Goal: Communication & Community: Answer question/provide support

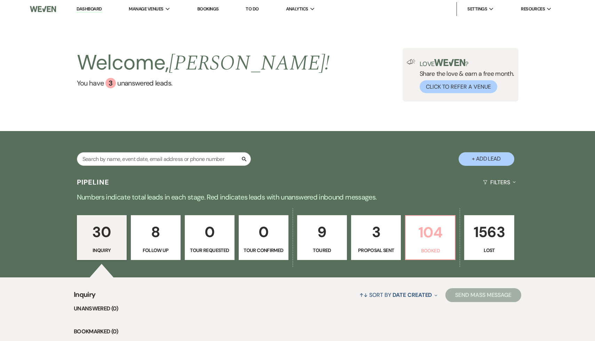
click at [424, 233] on p "104" at bounding box center [430, 232] width 41 height 23
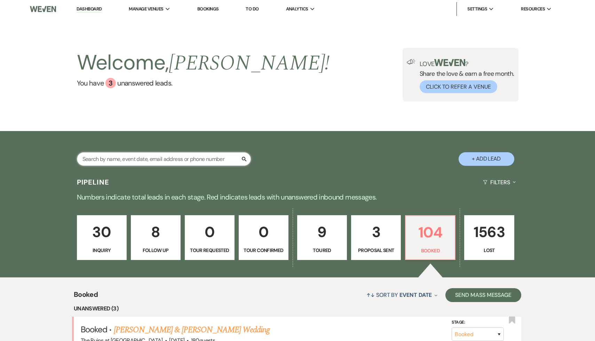
click at [167, 160] on input "text" at bounding box center [164, 159] width 174 height 14
type input "[PERSON_NAME]"
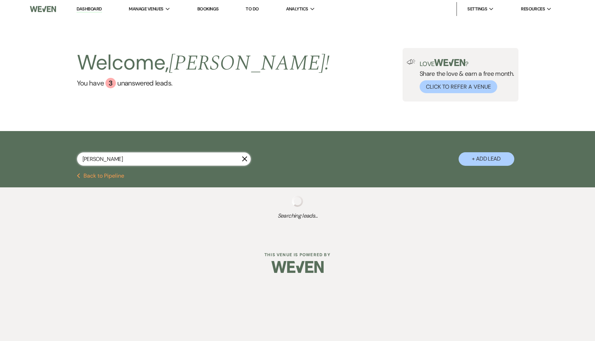
select select "8"
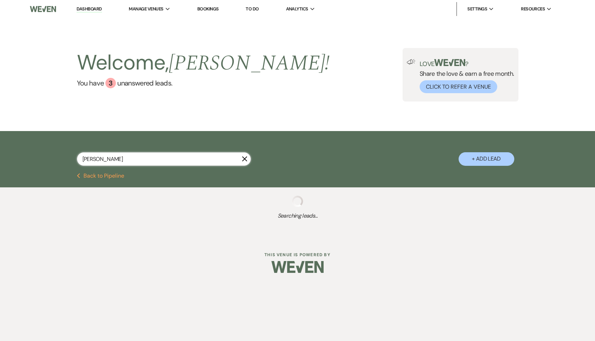
select select "8"
select select "5"
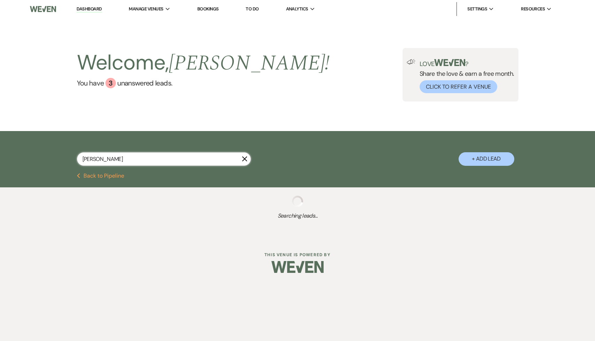
select select "8"
select select "5"
select select "8"
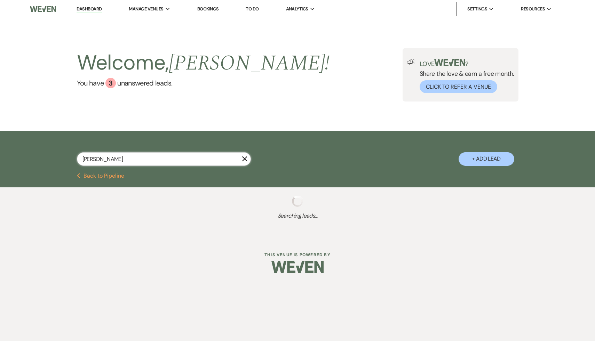
select select "5"
select select "8"
select select "11"
select select "8"
select select "5"
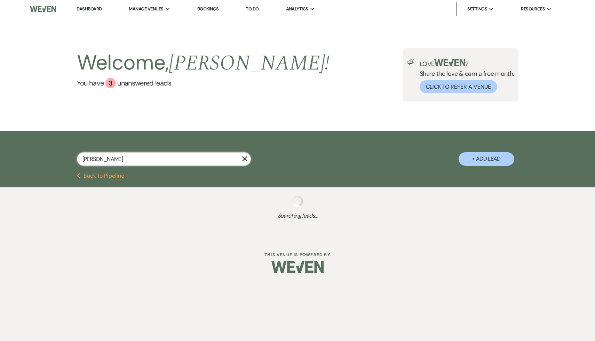
select select "8"
select select "7"
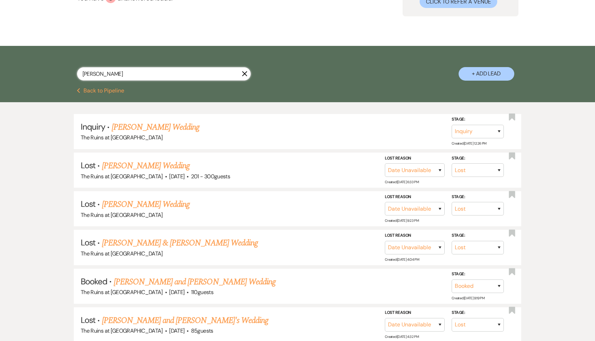
scroll to position [86, 0]
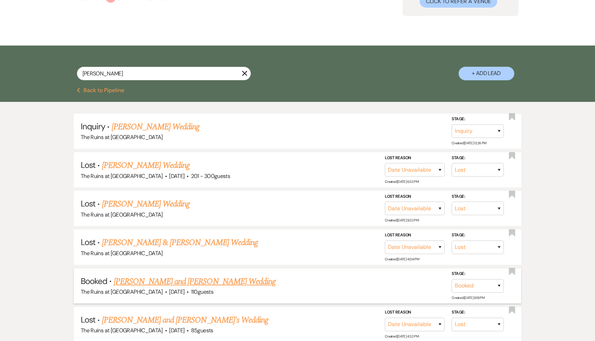
click at [186, 281] on link "[PERSON_NAME] and [PERSON_NAME] Wedding" at bounding box center [195, 282] width 162 height 13
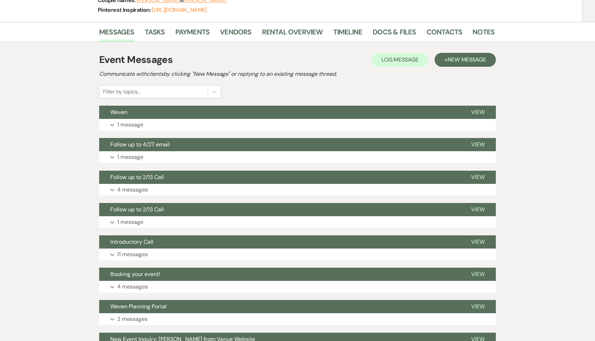
scroll to position [105, 0]
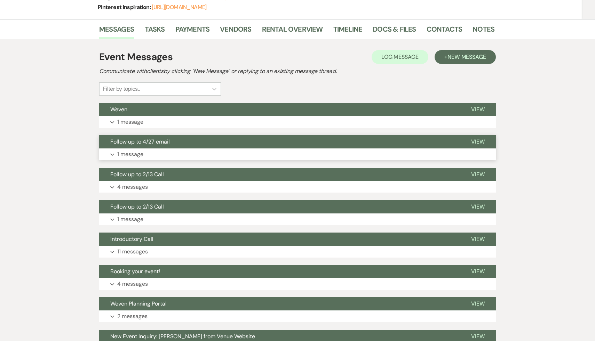
click at [153, 140] on span "Follow up to 4/27 email" at bounding box center [139, 141] width 59 height 7
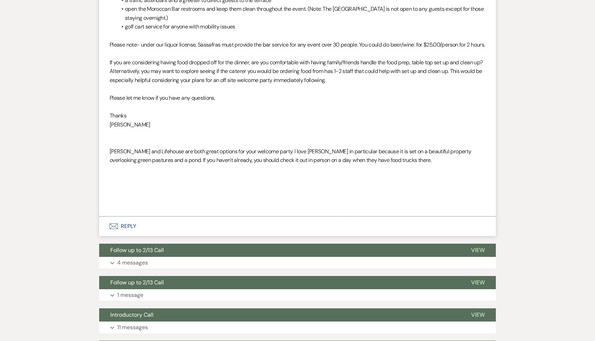
scroll to position [408, 0]
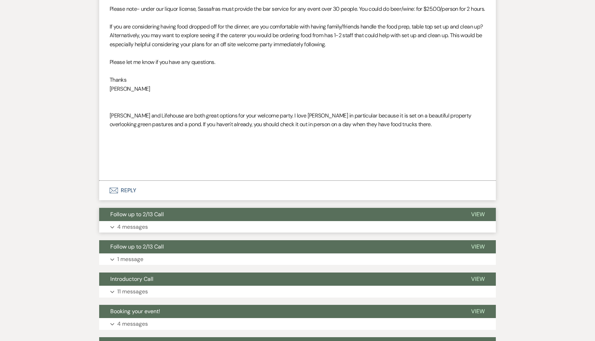
click at [162, 218] on span "Follow up to 2/13 Call" at bounding box center [137, 214] width 54 height 7
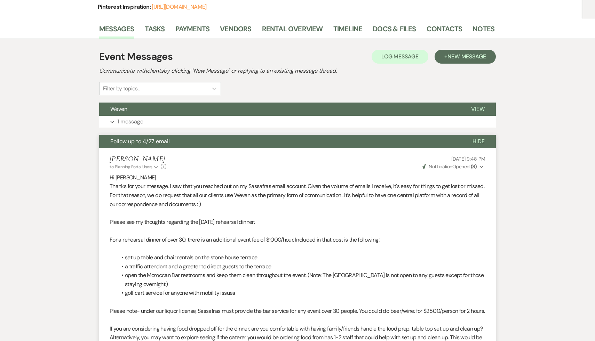
scroll to position [0, 0]
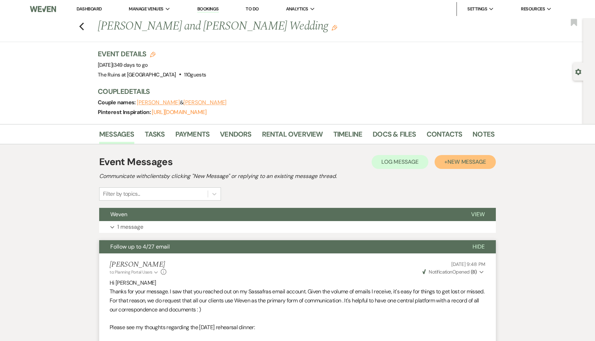
click at [469, 160] on span "New Message" at bounding box center [466, 161] width 39 height 7
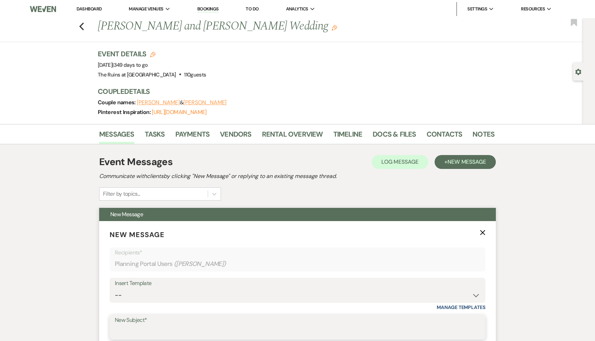
click at [177, 330] on input "New Subject*" at bounding box center [297, 333] width 365 height 14
type input "Progress Payment"
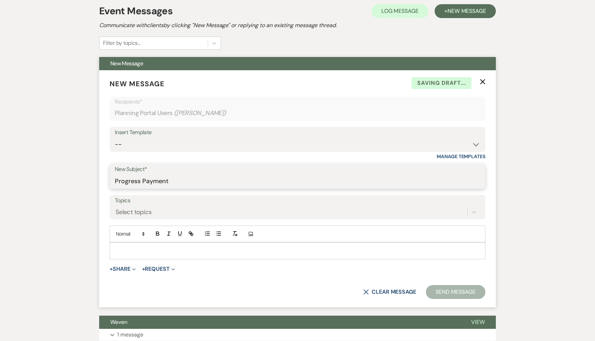
scroll to position [240, 0]
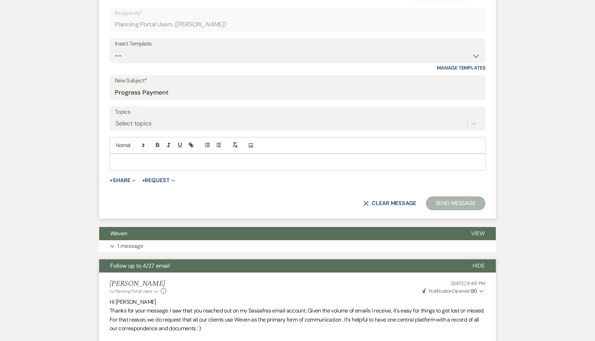
click at [193, 164] on p at bounding box center [297, 162] width 365 height 8
click at [476, 55] on select "-- Weven Planning Portal Introduction (Booked Events) Initial Inquiry Response …" at bounding box center [297, 56] width 365 height 14
select select "5212"
click at [115, 49] on select "-- Weven Planning Portal Introduction (Booked Events) Initial Inquiry Response …" at bounding box center [297, 56] width 365 height 14
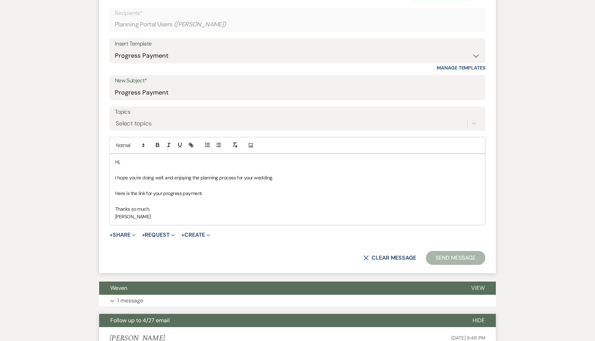
click at [141, 161] on p "Hi," at bounding box center [297, 162] width 365 height 8
click at [222, 193] on p "Here is the link for your progress payment." at bounding box center [297, 194] width 365 height 8
drag, startPoint x: 411, startPoint y: 190, endPoint x: 204, endPoint y: 192, distance: 207.0
click at [204, 192] on p "Here is the link for your progress payment. https://customer.billergenie.com/MT…" at bounding box center [297, 194] width 365 height 8
click at [191, 147] on icon "button" at bounding box center [191, 145] width 6 height 6
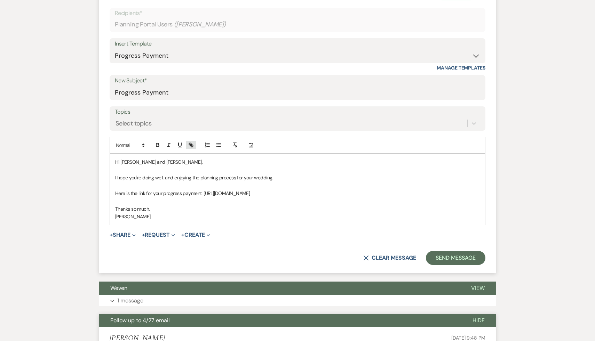
type input "https://customer.billergenie.com/MTc1NDc=/Invoices/DetailInfo/YyDnNbRn5D73/8y0M…"
click at [348, 207] on link at bounding box center [343, 207] width 15 height 5
click at [299, 262] on div "X Clear message Send Message" at bounding box center [298, 258] width 376 height 14
click at [201, 193] on p "Here is the link for your progress payment. https://customer.billergenie.com/MT…" at bounding box center [297, 194] width 365 height 8
click at [315, 245] on form "New Message X Saving draft... Recipients* Planning Portal Users ( Hanna Malzens…" at bounding box center [297, 128] width 397 height 292
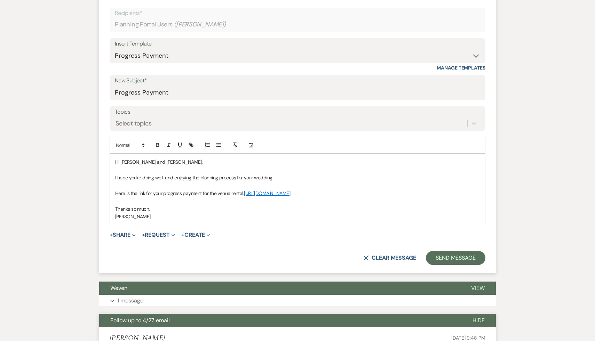
click at [290, 192] on link "https://customer.billergenie.com/MTc1NDc=/Invoices/DetailInfo/YyDnNbRn5D73/8y0M…" at bounding box center [267, 193] width 46 height 6
click at [337, 206] on link "https://customer.billergenie.com/MTc1NDc=/Invoices/DetailInfo/YyDnNbRn5D73/8y0M…" at bounding box center [326, 206] width 44 height 9
click at [447, 261] on button "Send Message" at bounding box center [455, 258] width 59 height 14
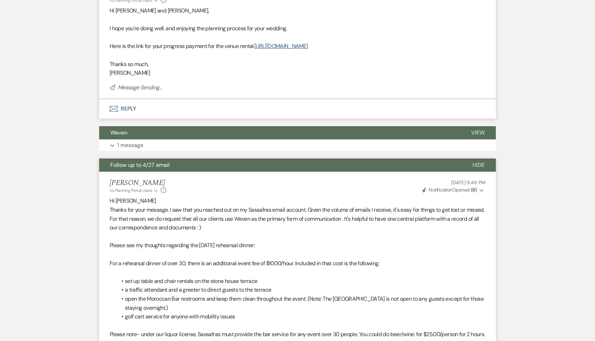
scroll to position [0, 0]
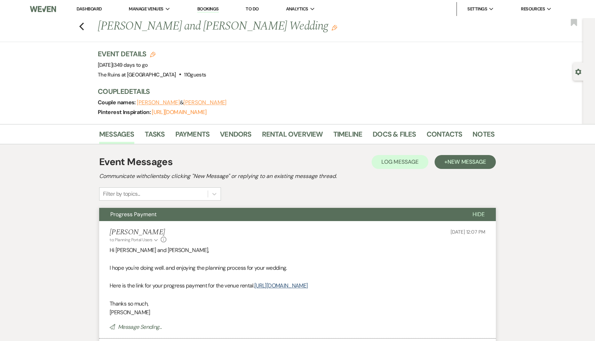
click at [95, 7] on link "Dashboard" at bounding box center [89, 9] width 25 height 6
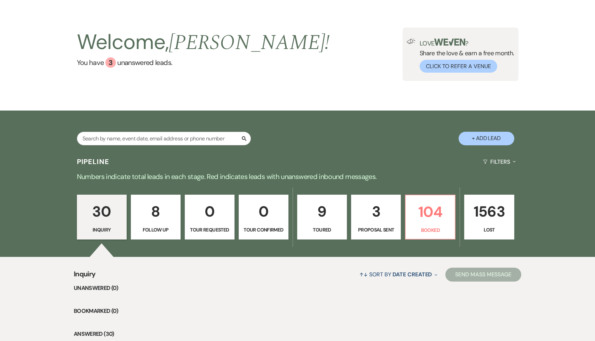
scroll to position [21, 0]
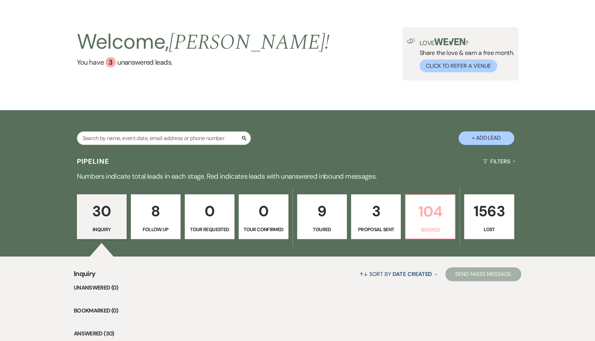
click at [431, 218] on p "104" at bounding box center [430, 211] width 41 height 23
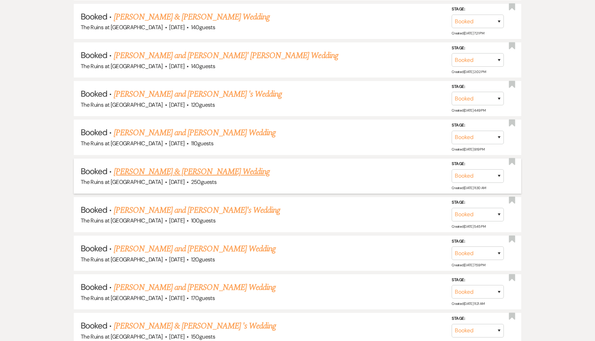
scroll to position [1336, 0]
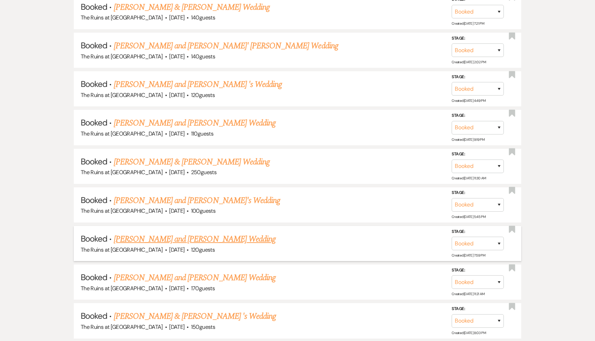
click at [198, 233] on link "[PERSON_NAME] and [PERSON_NAME] Wedding" at bounding box center [195, 239] width 162 height 13
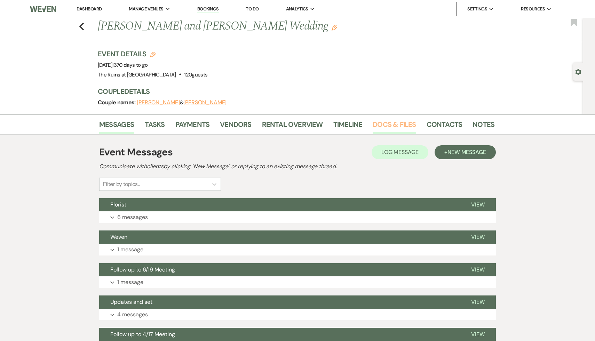
click at [405, 124] on link "Docs & Files" at bounding box center [394, 126] width 43 height 15
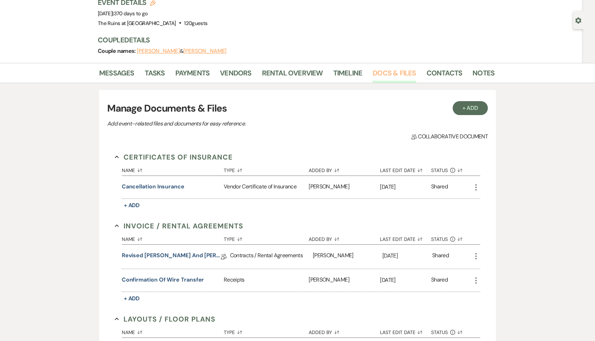
scroll to position [82, 0]
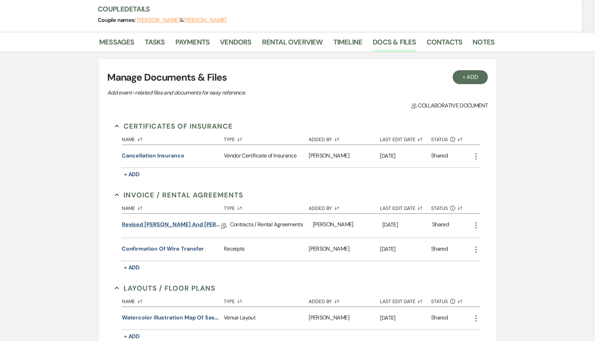
click at [194, 227] on link "Revised Veronica and Steve's Wedding Venue Lease Contract" at bounding box center [171, 226] width 99 height 11
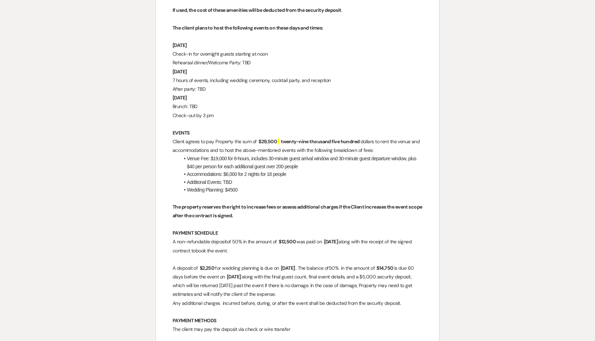
scroll to position [1111, 0]
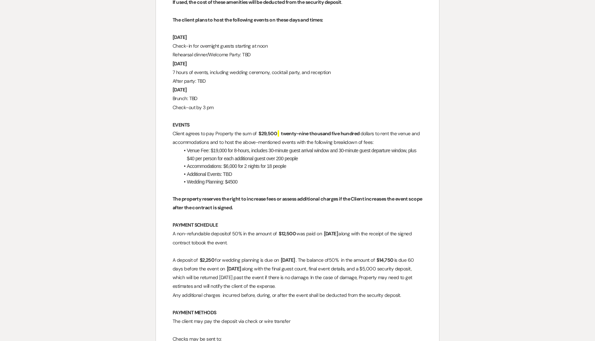
click at [340, 256] on p at bounding box center [298, 251] width 250 height 9
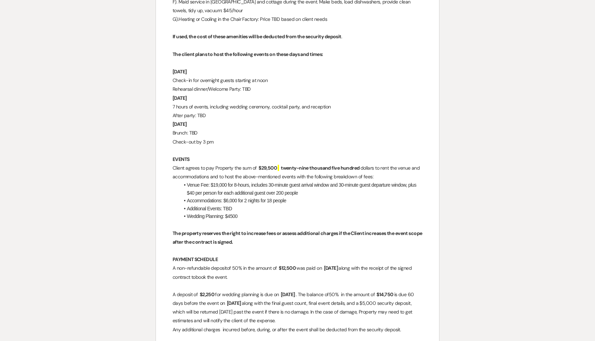
scroll to position [1077, 0]
click at [318, 280] on p "A non-refundable deposit of 50% in the amount of ﻿ $12,500 ﻿ was paid on ﻿ Nove…" at bounding box center [298, 271] width 250 height 17
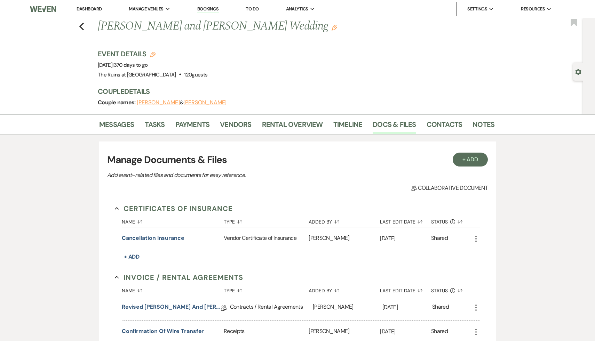
click at [96, 7] on link "Dashboard" at bounding box center [89, 9] width 25 height 6
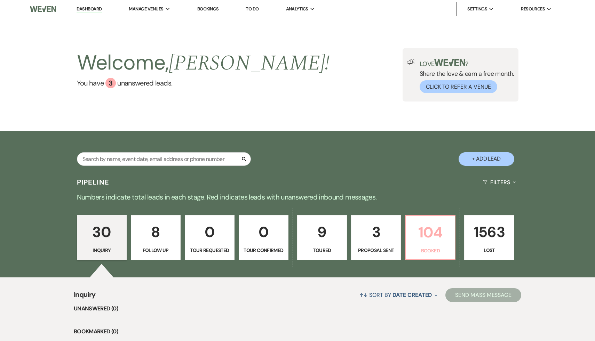
click at [425, 238] on p "104" at bounding box center [430, 232] width 41 height 23
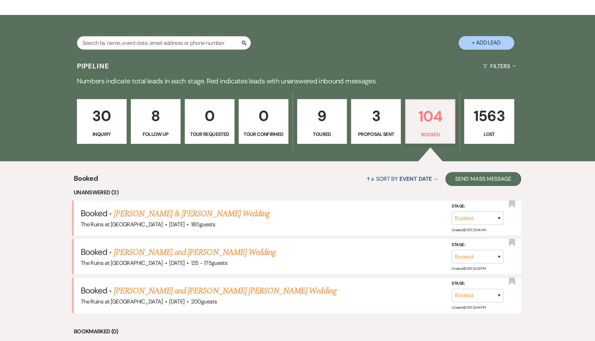
scroll to position [117, 0]
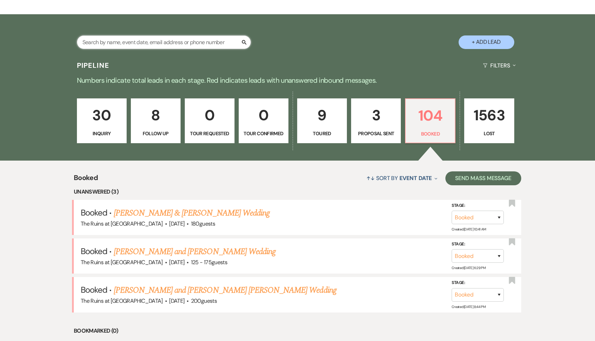
click at [182, 44] on input "text" at bounding box center [164, 42] width 174 height 14
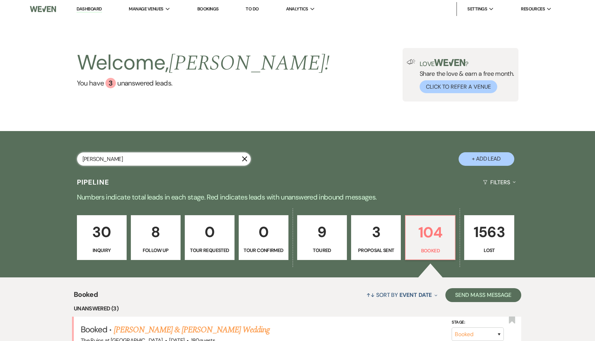
type input "dani"
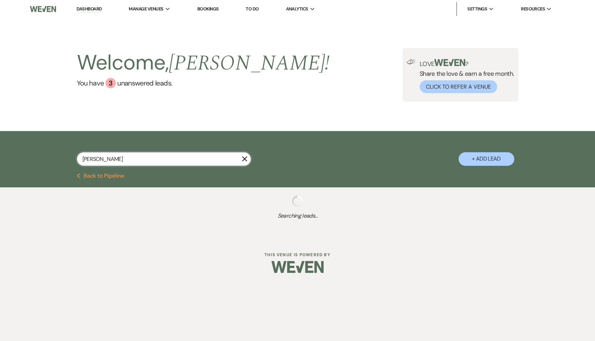
select select "8"
select select "5"
select select "8"
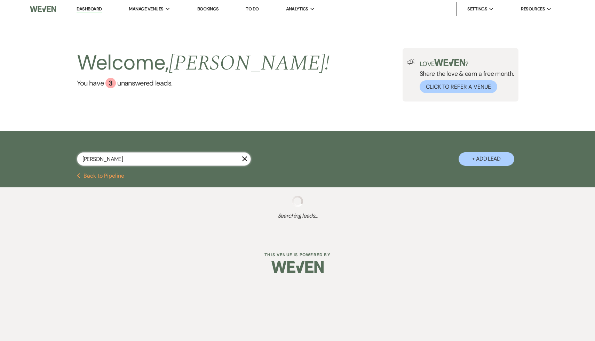
select select "5"
select select "8"
select select "7"
select select "8"
select select "5"
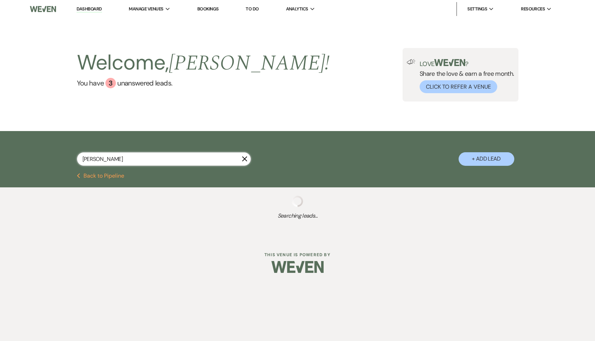
select select "8"
select select "5"
select select "8"
select select "5"
select select "8"
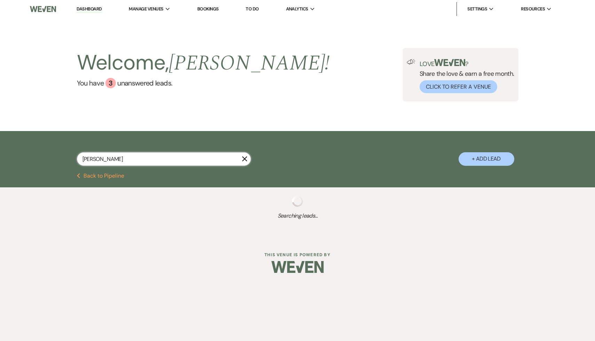
select select "5"
select select "8"
select select "7"
select select "8"
select select "5"
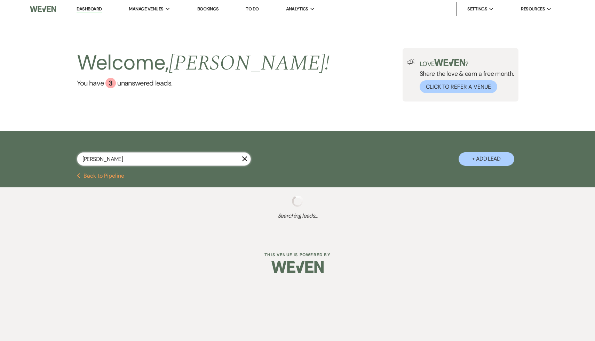
select select "8"
select select "5"
select select "8"
select select "10"
select select "8"
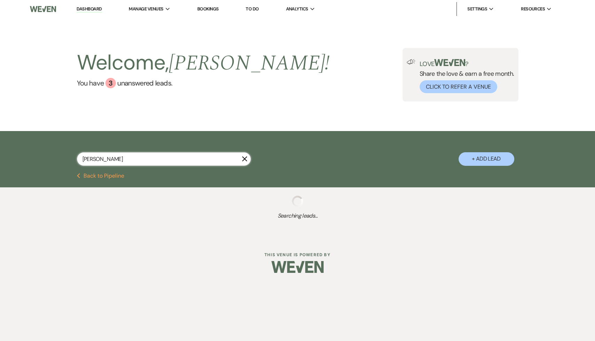
select select "7"
select select "8"
select select "5"
select select "8"
select select "5"
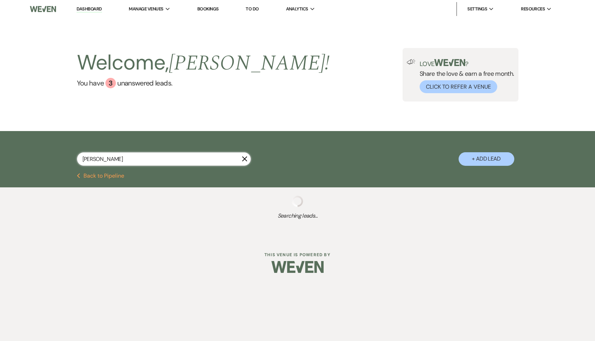
select select "8"
select select "5"
select select "8"
select select "5"
select select "8"
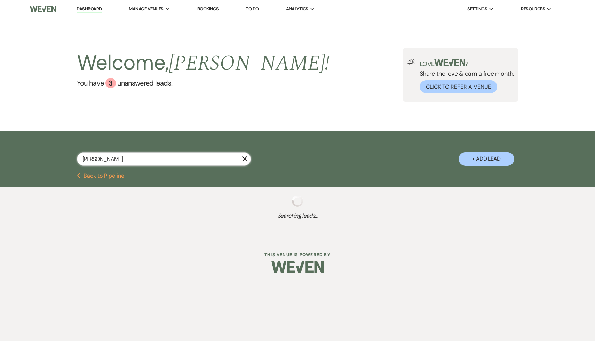
select select "5"
select select "8"
select select "5"
select select "8"
select select "4"
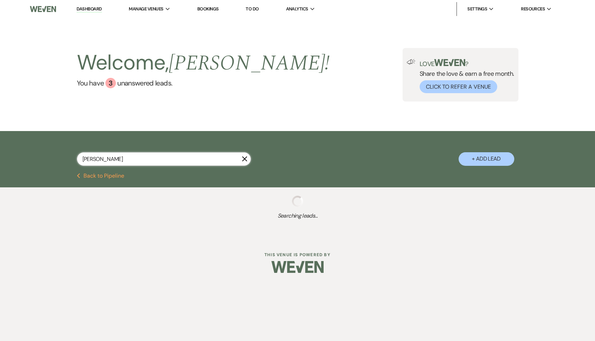
select select "8"
select select "5"
select select "8"
select select "5"
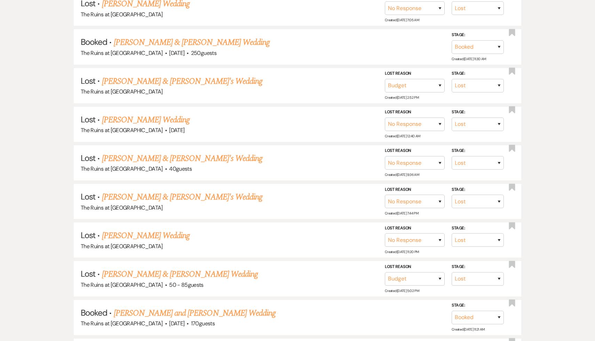
scroll to position [327, 0]
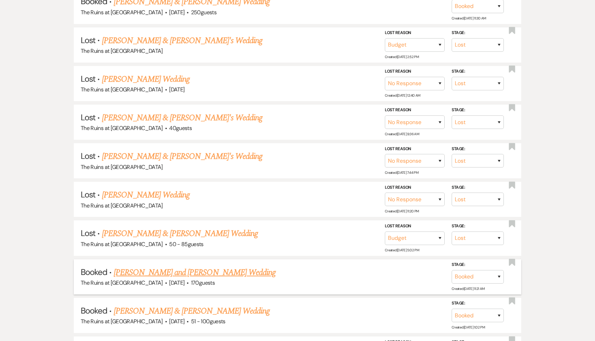
type input "dani"
click at [221, 270] on link "[PERSON_NAME] and [PERSON_NAME] Wedding" at bounding box center [195, 272] width 162 height 13
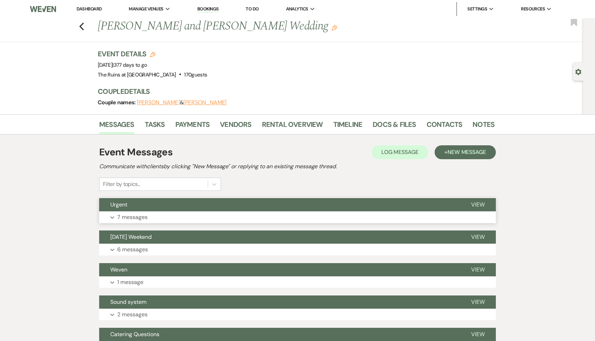
click at [114, 203] on span "Urgent" at bounding box center [118, 204] width 17 height 7
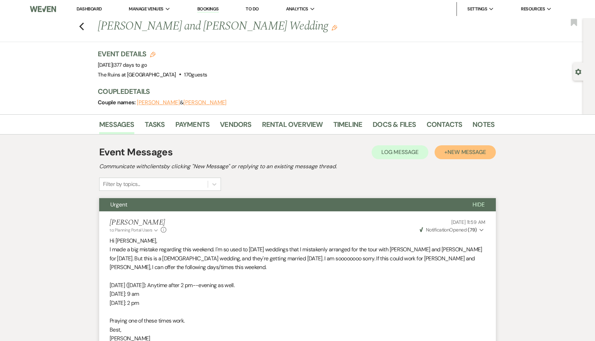
click at [472, 149] on span "New Message" at bounding box center [466, 152] width 39 height 7
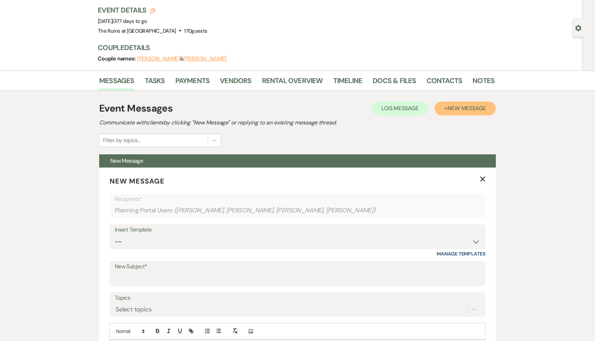
scroll to position [88, 0]
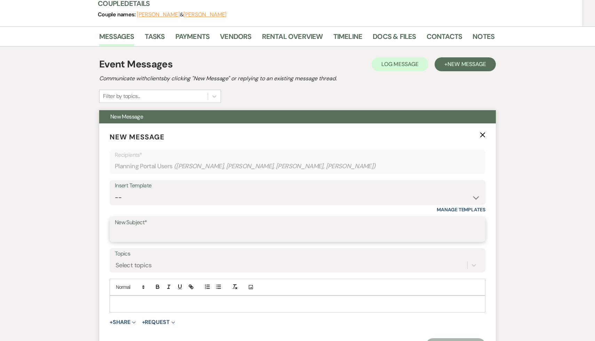
click at [187, 237] on input "New Subject*" at bounding box center [297, 235] width 365 height 14
type input "Progress Payment"
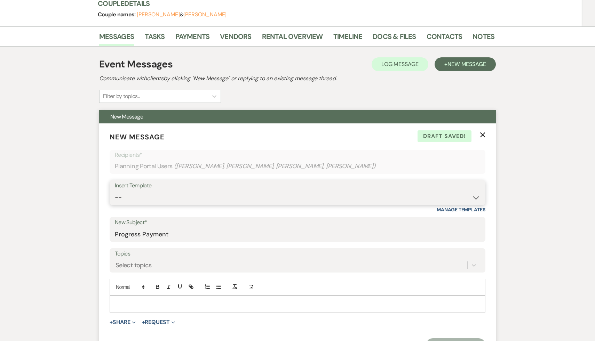
click at [476, 197] on select "-- Weven Planning Portal Introduction (Booked Events) Initial Inquiry Response …" at bounding box center [297, 198] width 365 height 14
select select "5212"
click at [115, 191] on select "-- Weven Planning Portal Introduction (Booked Events) Initial Inquiry Response …" at bounding box center [297, 198] width 365 height 14
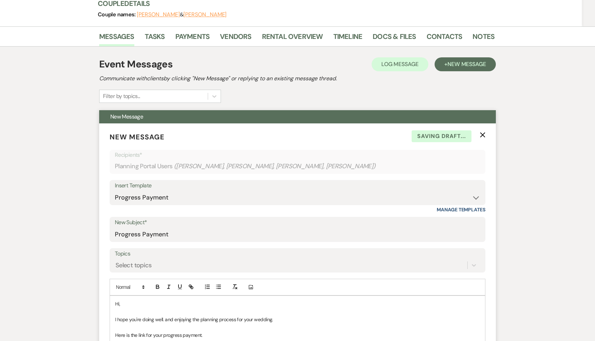
click at [143, 302] on p "Hi," at bounding box center [297, 304] width 365 height 8
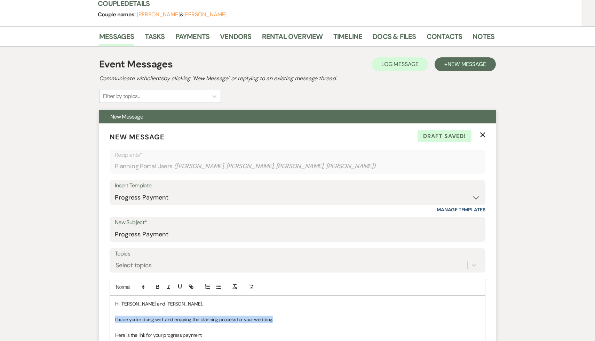
drag, startPoint x: 281, startPoint y: 318, endPoint x: 115, endPoint y: 320, distance: 166.7
click at [115, 320] on p "I hope you're doing well. and enjoying the planning process for your wedding." at bounding box center [297, 320] width 365 height 8
